Goal: Task Accomplishment & Management: Manage account settings

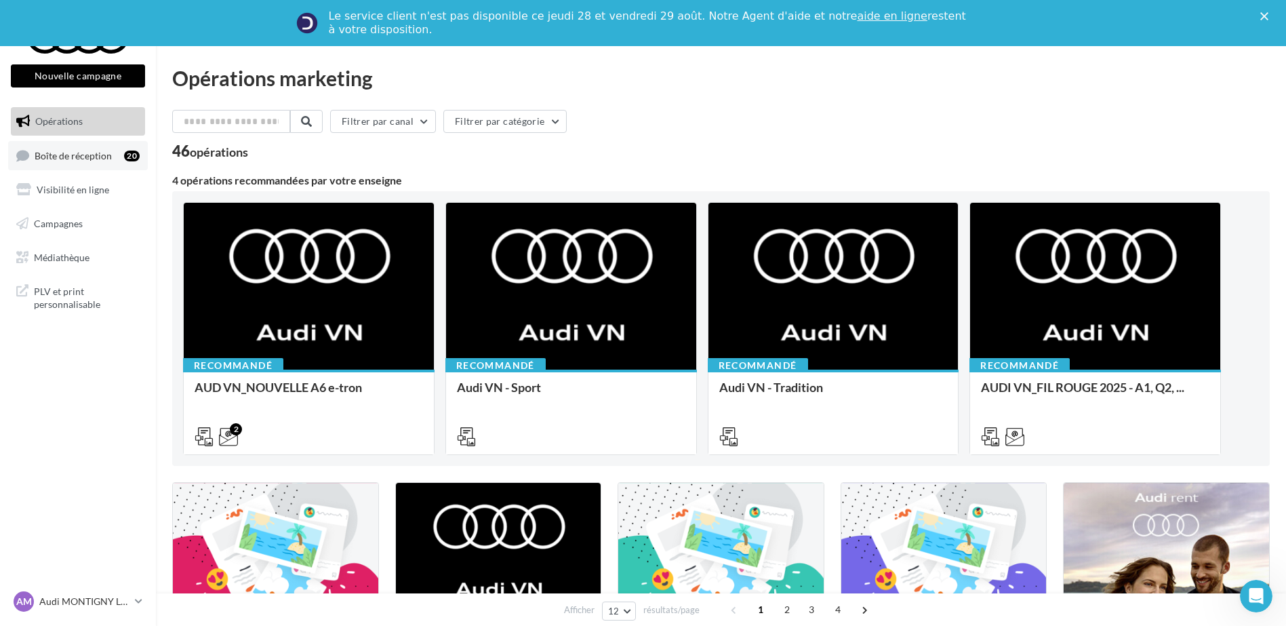
click at [105, 164] on link "Boîte de réception 20" at bounding box center [78, 155] width 140 height 29
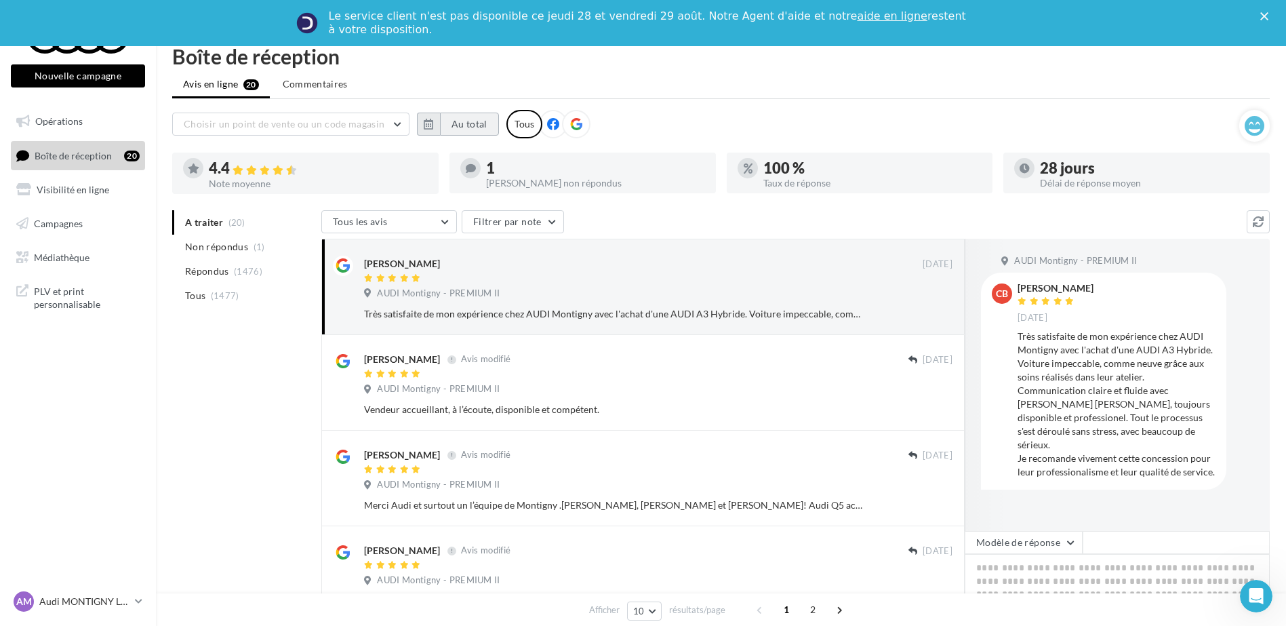
click at [451, 122] on button "Au total" at bounding box center [469, 124] width 59 height 23
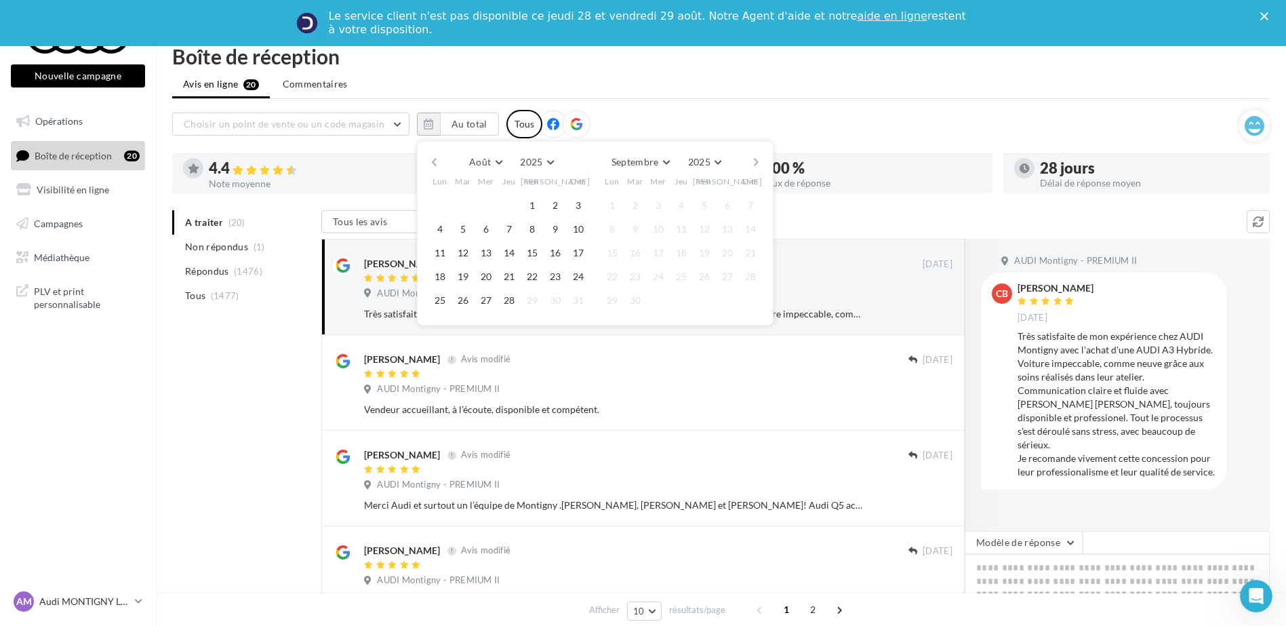
click at [438, 160] on button "button" at bounding box center [434, 162] width 12 height 19
click at [460, 204] on button "1" at bounding box center [463, 205] width 20 height 20
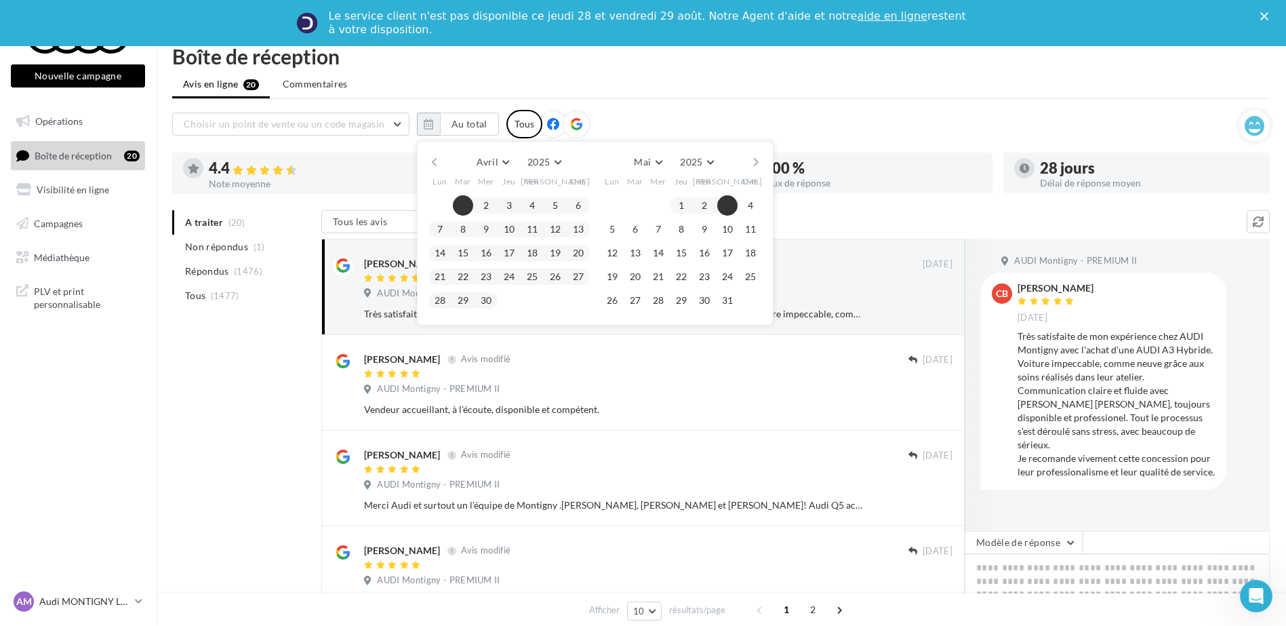
click at [758, 160] on button "button" at bounding box center [756, 162] width 12 height 19
click at [506, 301] on button "28" at bounding box center [509, 300] width 20 height 20
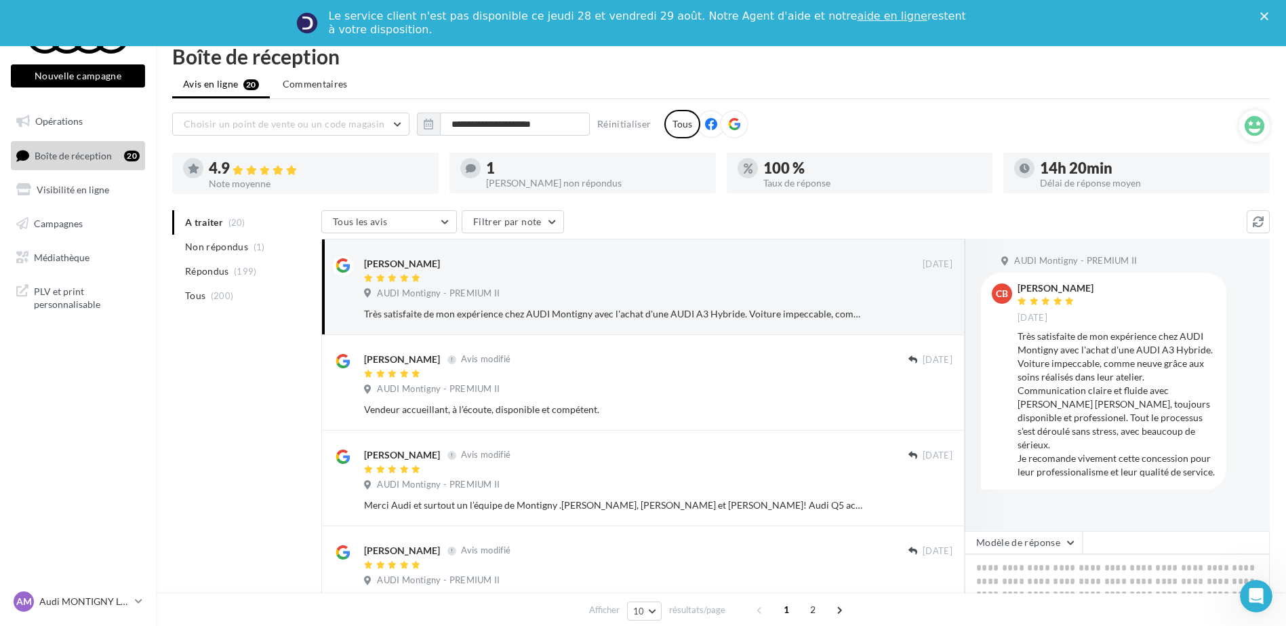
click at [786, 125] on div "**********" at bounding box center [705, 124] width 1067 height 28
